Goal: Information Seeking & Learning: Learn about a topic

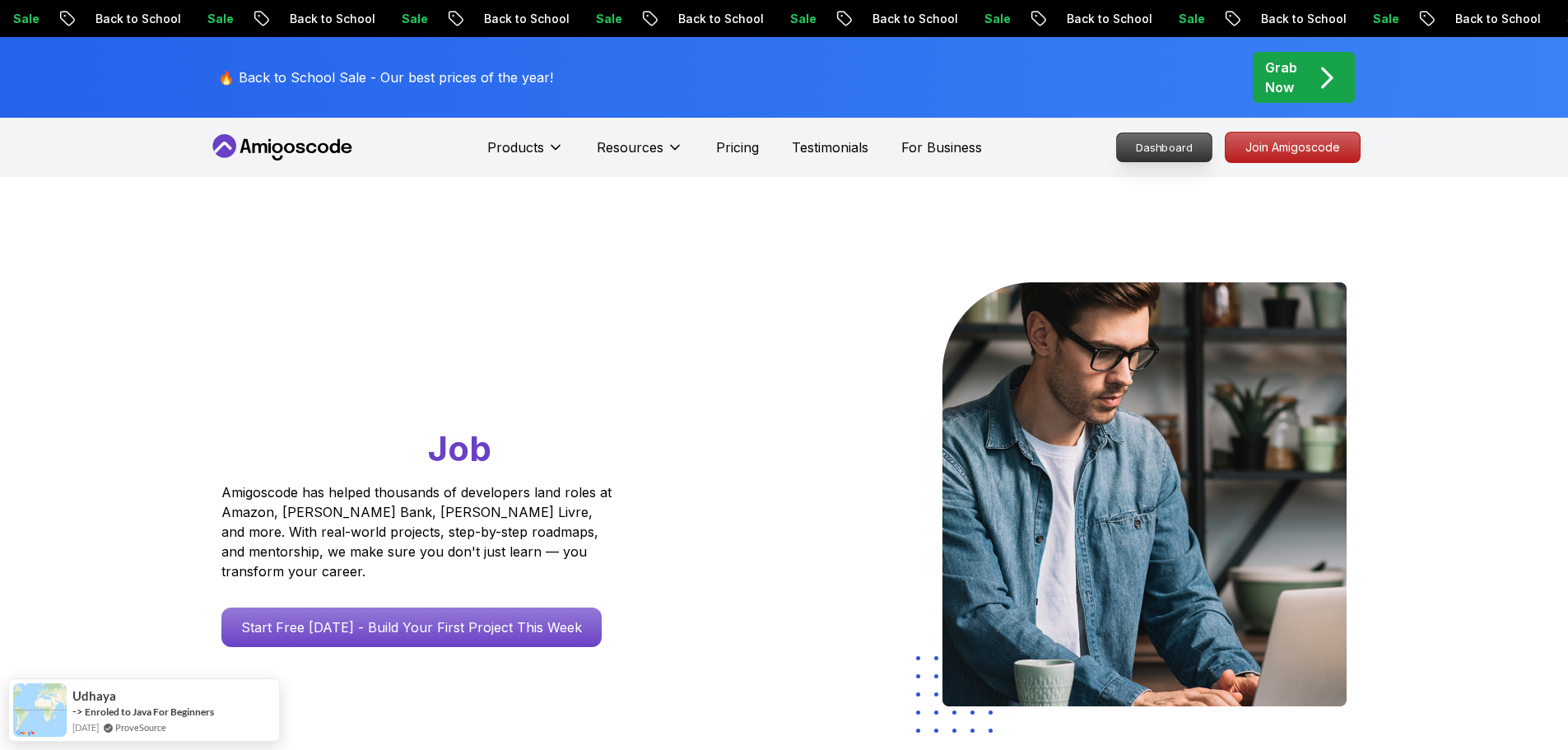
click at [1169, 153] on p "Dashboard" at bounding box center [1165, 147] width 95 height 28
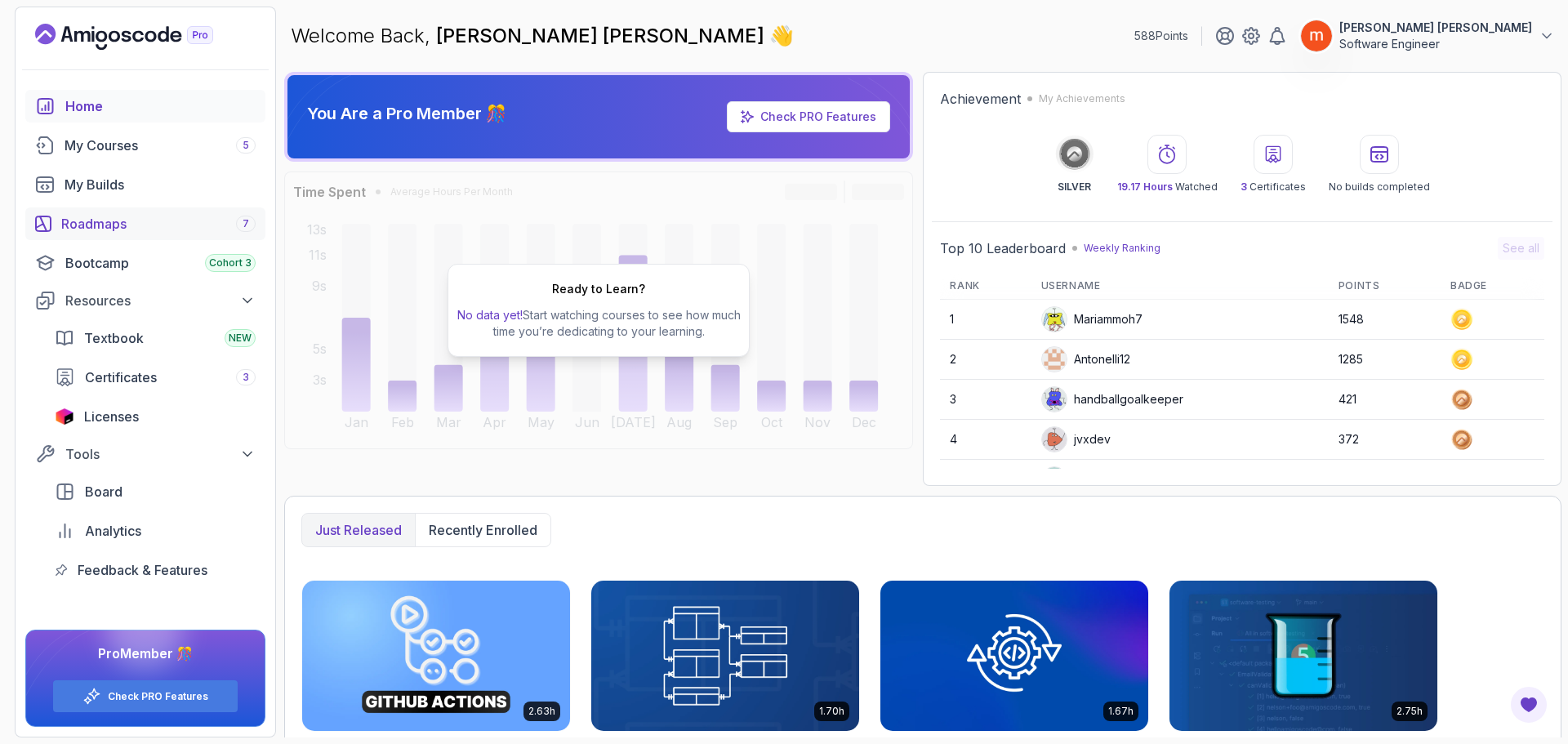
click at [115, 228] on div "Roadmaps 7" at bounding box center [158, 224] width 195 height 20
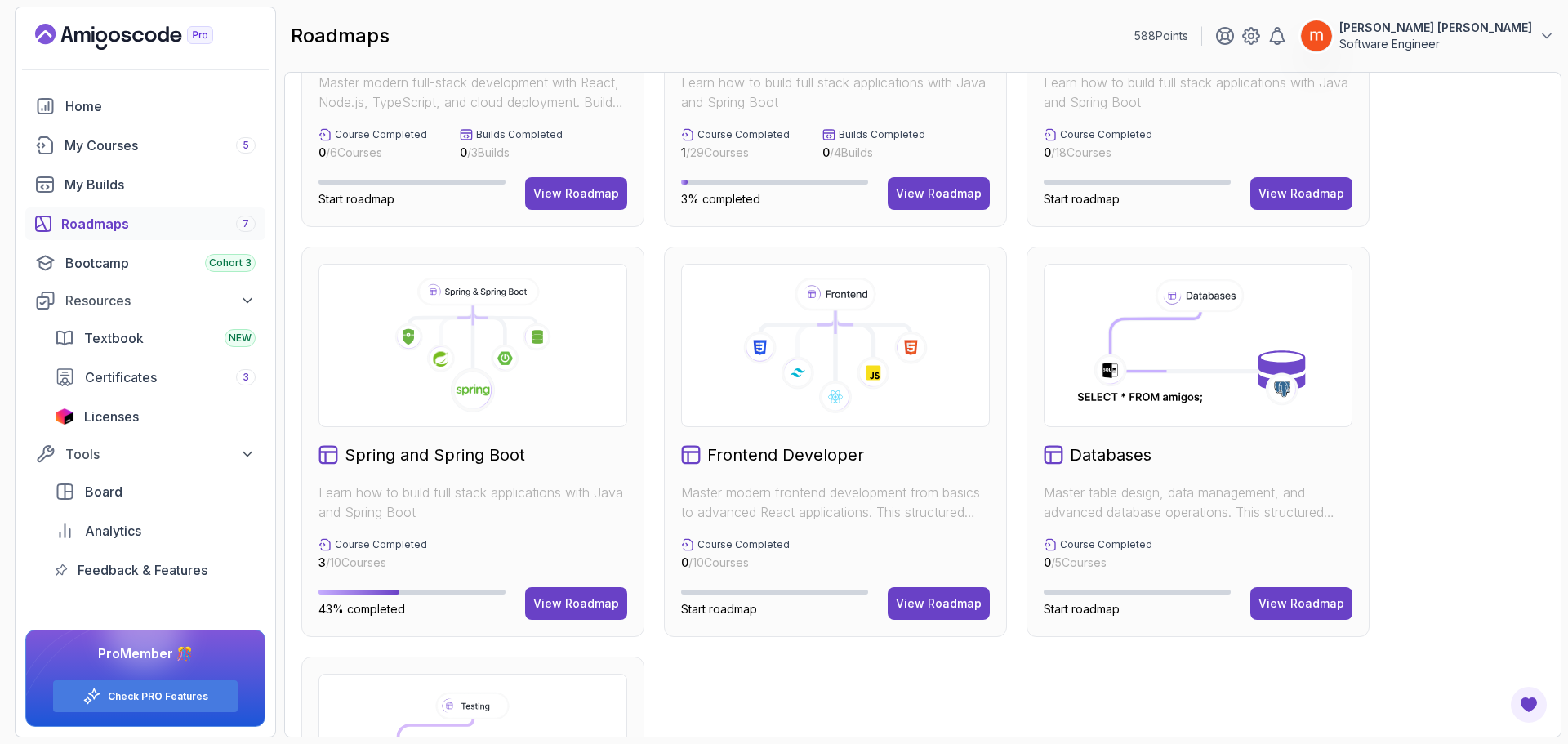
scroll to position [327, 0]
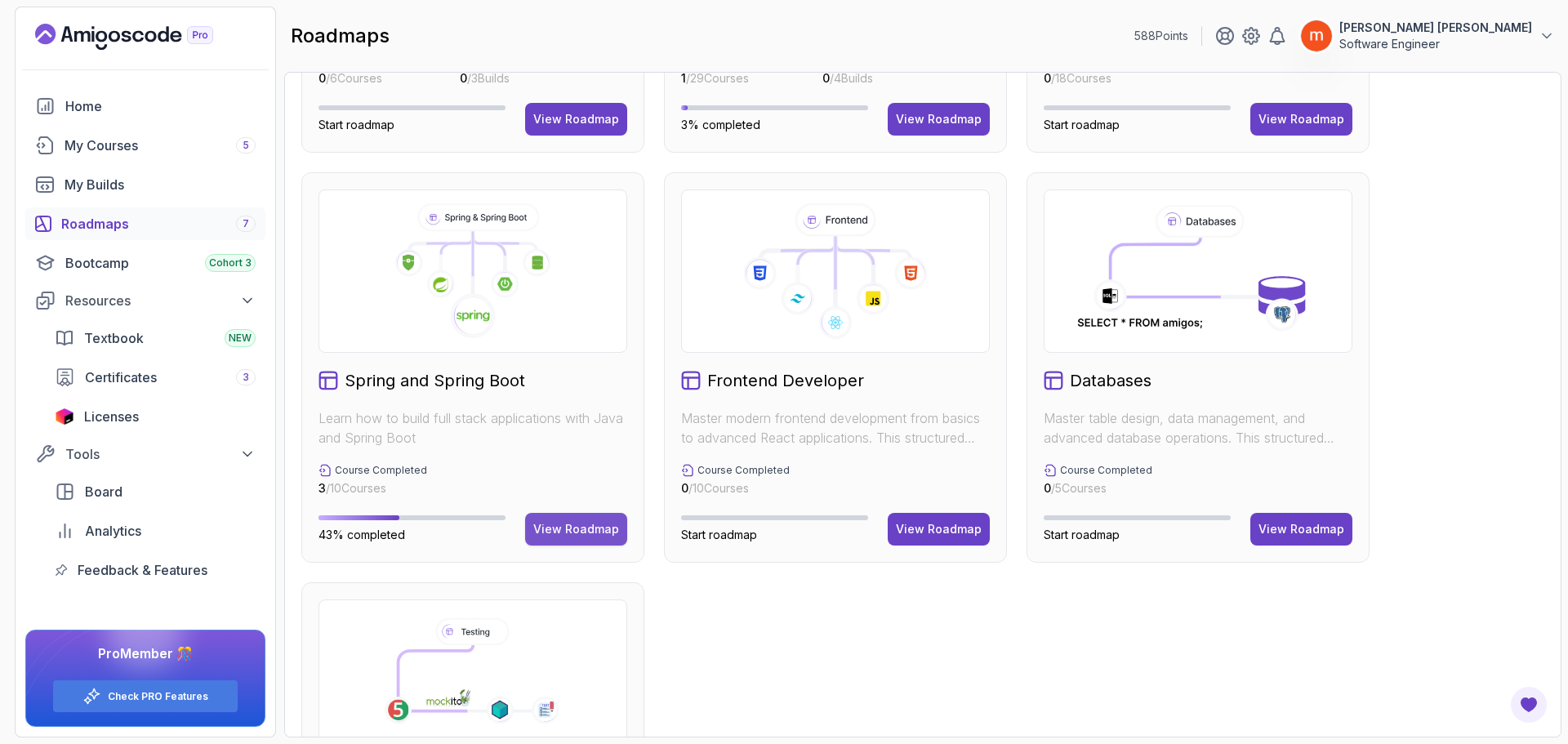
click at [559, 534] on div "View Roadmap" at bounding box center [576, 529] width 86 height 17
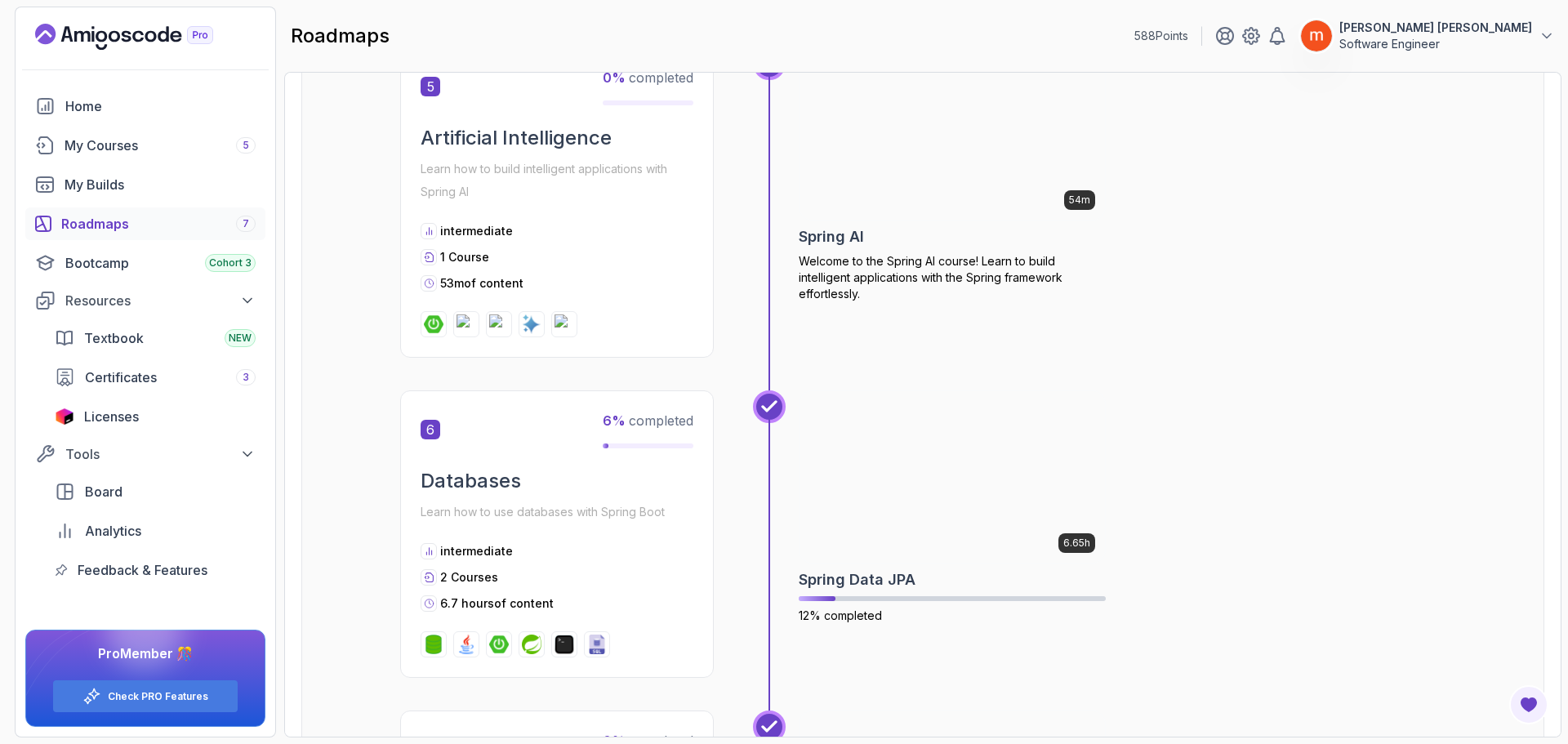
scroll to position [1804, 0]
